Goal: Use online tool/utility

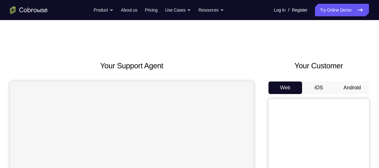
click at [351, 85] on button "Android" at bounding box center [353, 88] width 34 height 13
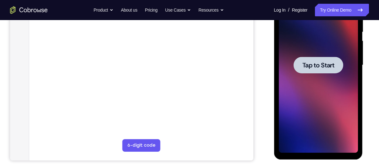
drag, startPoint x: 625, startPoint y: 57, endPoint x: 352, endPoint y: 66, distance: 273.9
click at [352, 66] on div at bounding box center [318, 65] width 79 height 176
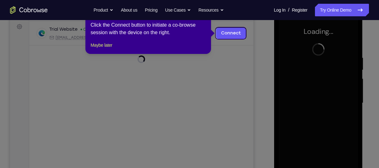
scroll to position [93, 0]
click at [109, 49] on button "Maybe later" at bounding box center [102, 46] width 22 height 8
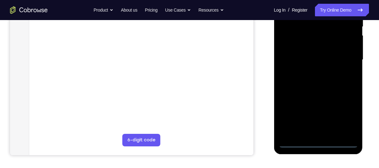
scroll to position [137, 0]
click at [316, 144] on div at bounding box center [318, 60] width 79 height 176
click at [344, 116] on div at bounding box center [318, 60] width 79 height 176
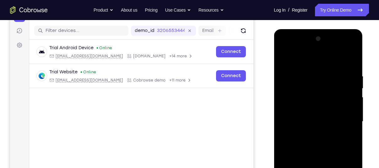
scroll to position [74, 0]
click at [290, 55] on div at bounding box center [318, 122] width 79 height 176
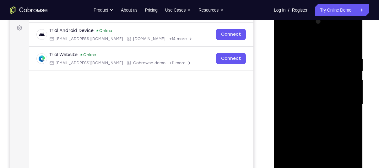
scroll to position [93, 0]
click at [345, 97] on div at bounding box center [318, 104] width 79 height 176
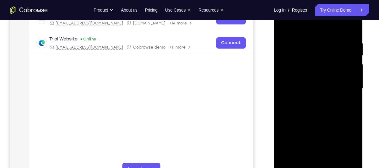
scroll to position [109, 0]
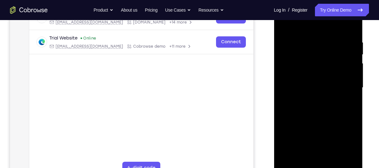
click at [316, 99] on div at bounding box center [318, 88] width 79 height 176
click at [311, 81] on div at bounding box center [318, 88] width 79 height 176
click at [297, 60] on div at bounding box center [318, 88] width 79 height 176
click at [292, 74] on div at bounding box center [318, 88] width 79 height 176
click at [291, 84] on div at bounding box center [318, 88] width 79 height 176
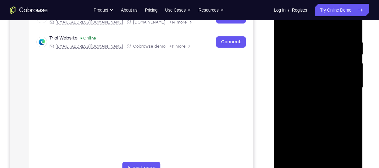
click at [292, 109] on div at bounding box center [318, 88] width 79 height 176
click at [293, 107] on div at bounding box center [318, 88] width 79 height 176
click at [334, 115] on div at bounding box center [318, 88] width 79 height 176
click at [332, 161] on div at bounding box center [318, 88] width 79 height 176
click at [311, 125] on div at bounding box center [318, 88] width 79 height 176
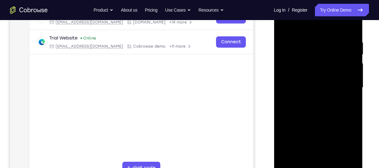
click at [307, 94] on div at bounding box center [318, 88] width 79 height 176
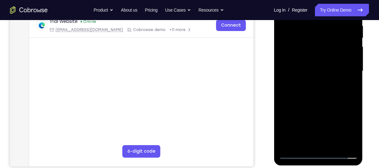
scroll to position [126, 0]
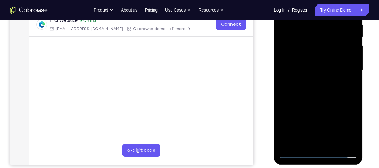
click at [293, 139] on div at bounding box center [318, 70] width 79 height 176
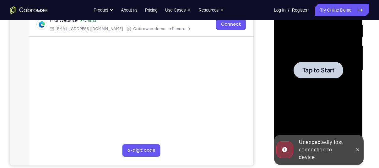
click at [323, 68] on span "Tap to Start" at bounding box center [318, 70] width 32 height 6
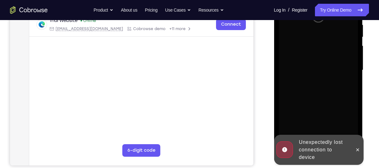
click at [365, 150] on div at bounding box center [319, 69] width 101 height 193
click at [359, 149] on icon at bounding box center [357, 150] width 5 height 5
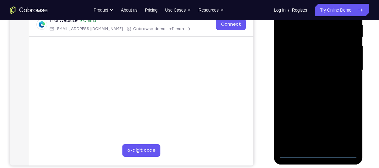
click at [317, 153] on div at bounding box center [318, 70] width 79 height 176
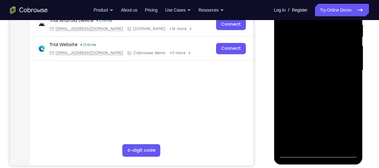
click at [345, 129] on div at bounding box center [318, 70] width 79 height 176
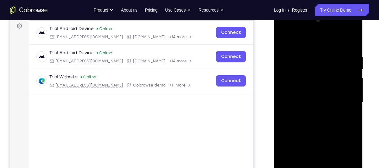
scroll to position [92, 0]
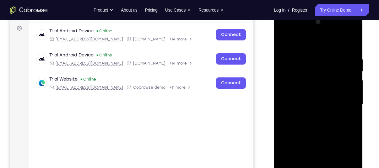
click at [290, 41] on div at bounding box center [318, 105] width 79 height 176
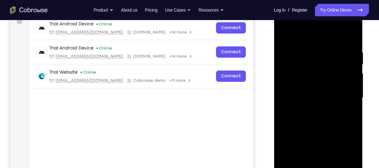
scroll to position [99, 0]
click at [343, 93] on div at bounding box center [318, 98] width 79 height 176
click at [311, 108] on div at bounding box center [318, 98] width 79 height 176
click at [320, 88] on div at bounding box center [318, 98] width 79 height 176
click at [306, 84] on div at bounding box center [318, 98] width 79 height 176
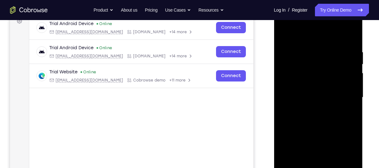
click at [293, 93] on div at bounding box center [318, 98] width 79 height 176
click at [293, 97] on div at bounding box center [318, 98] width 79 height 176
click at [286, 118] on div at bounding box center [318, 98] width 79 height 176
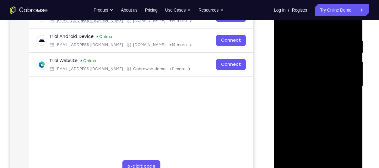
scroll to position [111, 0]
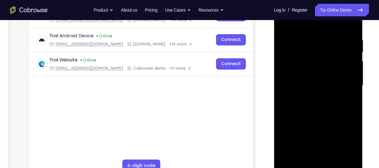
click at [305, 111] on div at bounding box center [318, 86] width 79 height 176
drag, startPoint x: 316, startPoint y: 118, endPoint x: 307, endPoint y: 80, distance: 39.1
click at [307, 80] on div at bounding box center [318, 86] width 79 height 176
click at [283, 95] on div at bounding box center [318, 86] width 79 height 176
click at [333, 160] on div at bounding box center [318, 86] width 79 height 176
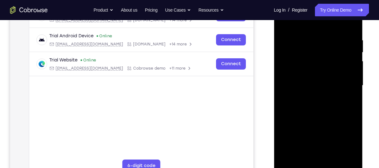
click at [317, 117] on div at bounding box center [318, 86] width 79 height 176
click at [313, 74] on div at bounding box center [318, 86] width 79 height 176
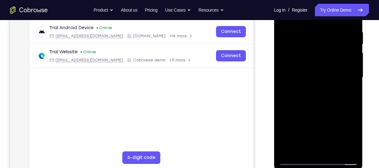
scroll to position [119, 0]
click at [300, 146] on div at bounding box center [318, 77] width 79 height 176
click at [351, 94] on div at bounding box center [318, 77] width 79 height 176
click at [349, 93] on div at bounding box center [318, 77] width 79 height 176
click at [350, 78] on div at bounding box center [318, 77] width 79 height 176
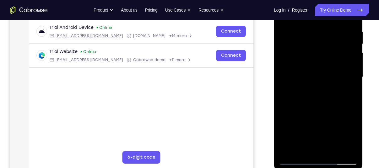
click at [332, 133] on div at bounding box center [318, 77] width 79 height 176
click at [330, 133] on div at bounding box center [318, 77] width 79 height 176
click at [322, 127] on div at bounding box center [318, 77] width 79 height 176
click at [308, 75] on div at bounding box center [318, 77] width 79 height 176
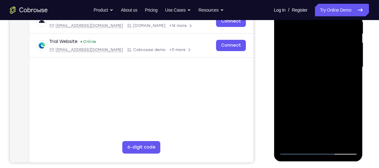
scroll to position [143, 0]
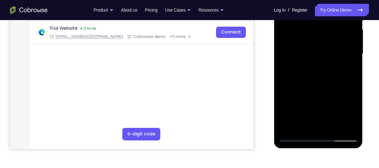
click at [291, 127] on div at bounding box center [318, 54] width 79 height 176
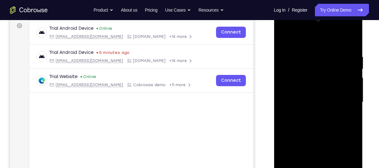
scroll to position [94, 0]
drag, startPoint x: 318, startPoint y: 101, endPoint x: 318, endPoint y: 112, distance: 10.7
click at [318, 112] on div at bounding box center [318, 103] width 79 height 176
drag, startPoint x: 313, startPoint y: 79, endPoint x: 307, endPoint y: 35, distance: 44.3
click at [307, 48] on div at bounding box center [318, 103] width 79 height 176
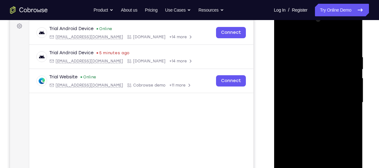
click at [284, 40] on div at bounding box center [318, 103] width 79 height 176
click at [283, 37] on div at bounding box center [318, 103] width 79 height 176
click at [304, 47] on div at bounding box center [318, 103] width 79 height 176
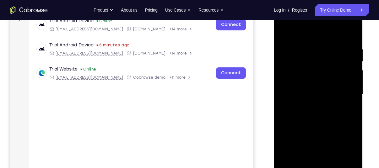
click at [347, 77] on div at bounding box center [318, 95] width 79 height 176
click at [346, 74] on div at bounding box center [318, 95] width 79 height 176
click at [343, 69] on div at bounding box center [318, 95] width 79 height 176
click at [352, 69] on div at bounding box center [318, 95] width 79 height 176
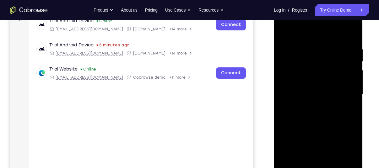
click at [350, 68] on div at bounding box center [318, 95] width 79 height 176
click at [345, 66] on div at bounding box center [318, 95] width 79 height 176
click at [334, 54] on div at bounding box center [318, 95] width 79 height 176
click at [346, 57] on div at bounding box center [318, 95] width 79 height 176
click at [351, 42] on div at bounding box center [318, 95] width 79 height 176
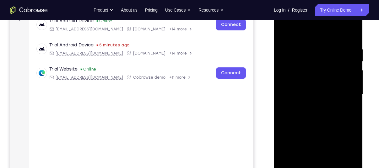
click at [350, 34] on div at bounding box center [318, 95] width 79 height 176
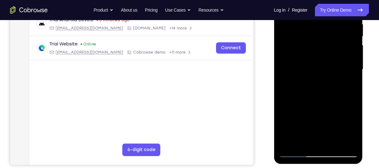
click at [335, 140] on div at bounding box center [318, 70] width 79 height 176
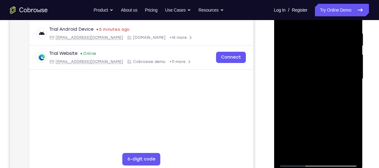
click at [306, 70] on div at bounding box center [318, 79] width 79 height 176
click at [307, 150] on div at bounding box center [318, 79] width 79 height 176
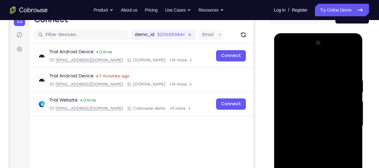
scroll to position [70, 0]
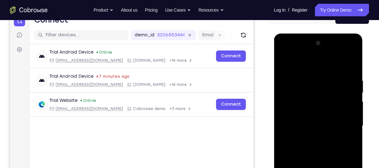
click at [284, 66] on div at bounding box center [318, 126] width 79 height 176
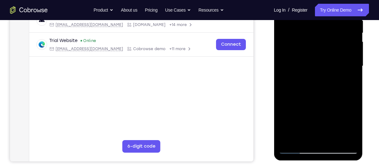
scroll to position [117, 0]
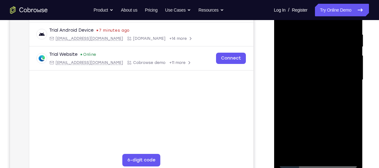
click at [354, 46] on div at bounding box center [318, 80] width 79 height 176
click at [354, 47] on div at bounding box center [318, 80] width 79 height 176
